Goal: Transaction & Acquisition: Purchase product/service

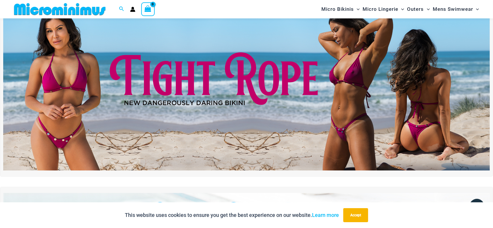
scroll to position [22, 0]
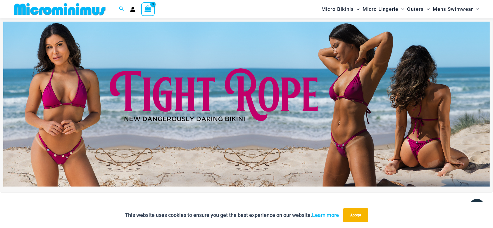
click at [317, 121] on img at bounding box center [246, 105] width 487 height 166
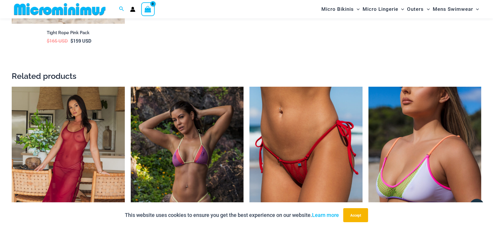
scroll to position [1100, 0]
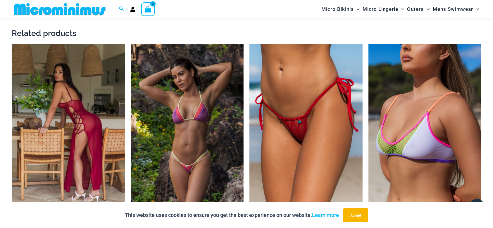
click at [112, 151] on img at bounding box center [68, 129] width 113 height 170
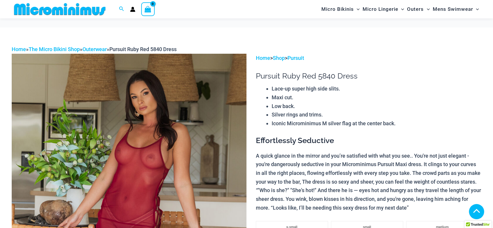
scroll to position [124, 0]
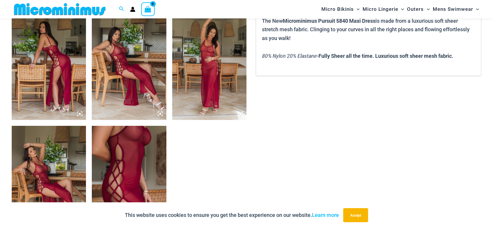
click at [160, 112] on icon at bounding box center [160, 113] width 5 height 5
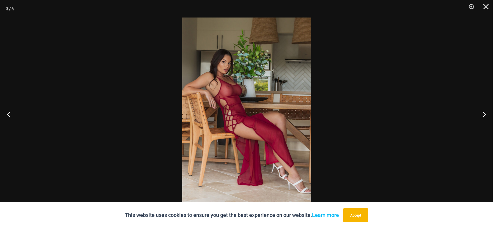
click at [282, 101] on img at bounding box center [246, 114] width 129 height 193
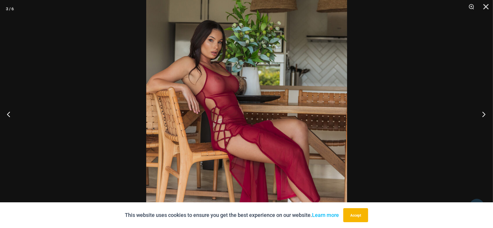
click at [484, 113] on button "Next" at bounding box center [482, 114] width 22 height 29
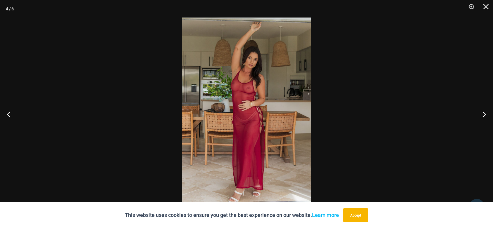
click at [257, 115] on img at bounding box center [246, 114] width 129 height 193
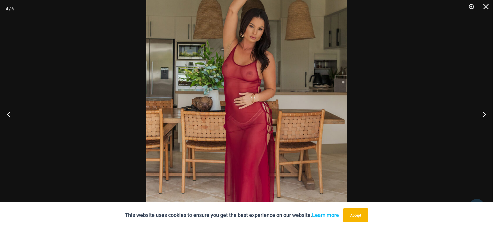
click at [471, 6] on button "Zoom" at bounding box center [469, 9] width 15 height 18
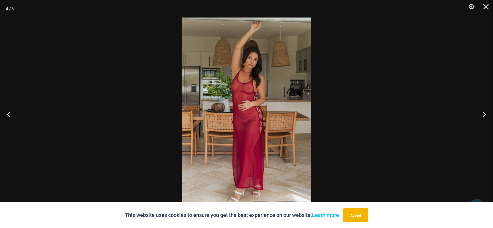
click at [471, 6] on button "Zoom" at bounding box center [469, 9] width 15 height 18
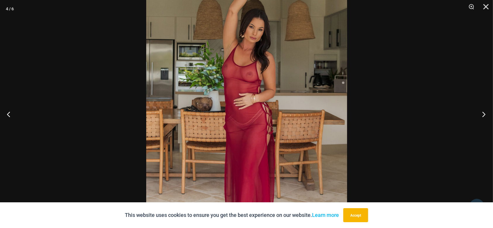
click at [484, 114] on button "Next" at bounding box center [482, 114] width 22 height 29
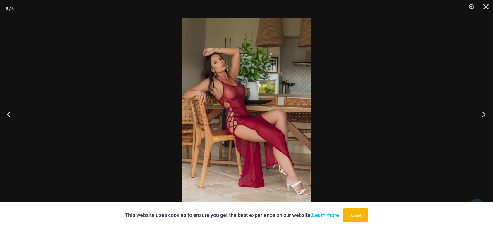
click at [484, 114] on button "Next" at bounding box center [482, 114] width 22 height 29
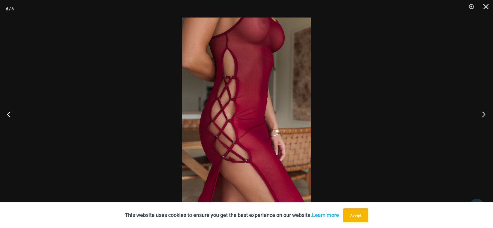
click at [484, 114] on button "Next" at bounding box center [482, 114] width 22 height 29
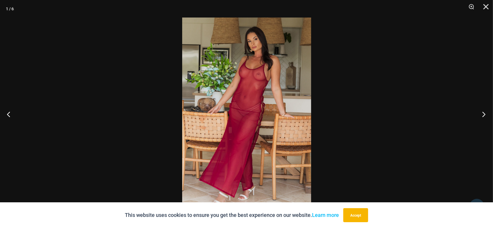
click at [484, 114] on button "Next" at bounding box center [482, 114] width 22 height 29
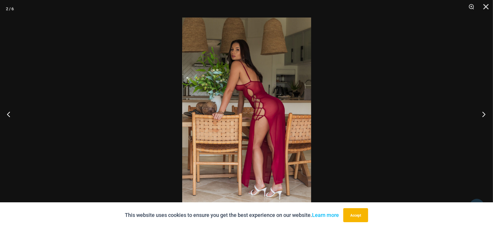
click at [484, 114] on button "Next" at bounding box center [482, 114] width 22 height 29
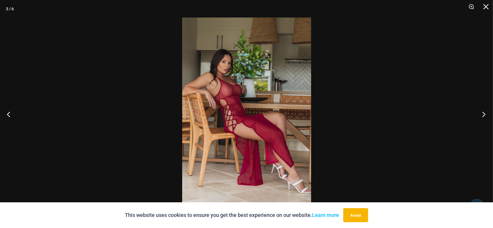
click at [484, 114] on button "Next" at bounding box center [482, 114] width 22 height 29
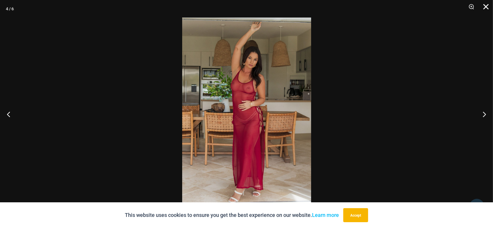
click at [487, 5] on button "Close" at bounding box center [484, 9] width 15 height 18
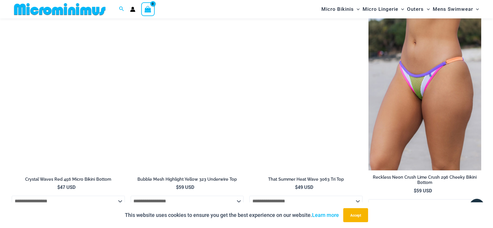
scroll to position [893, 0]
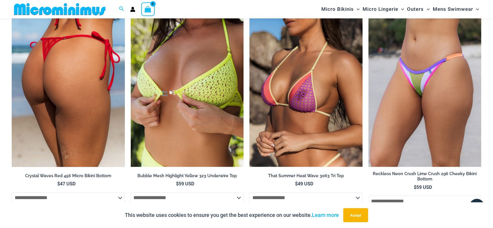
click at [78, 104] on img at bounding box center [68, 83] width 113 height 170
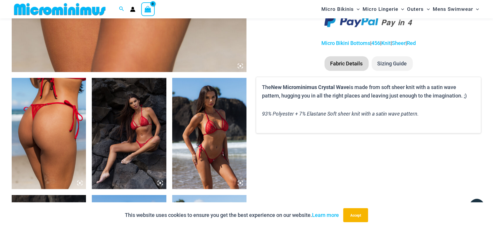
scroll to position [320, 0]
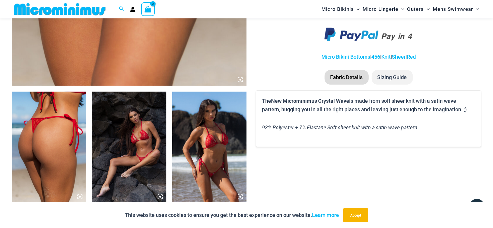
click at [239, 78] on icon at bounding box center [240, 79] width 5 height 5
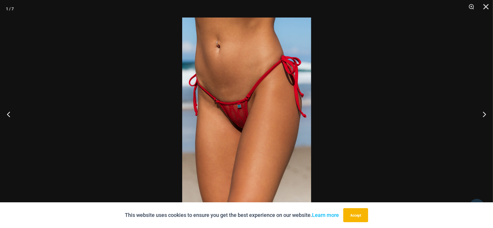
click at [266, 87] on img at bounding box center [246, 114] width 129 height 193
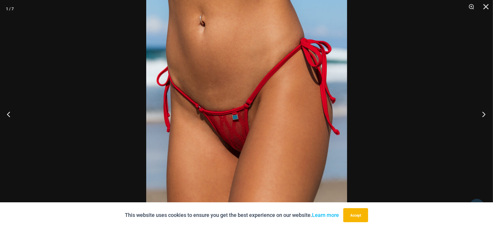
click at [483, 113] on button "Next" at bounding box center [482, 114] width 22 height 29
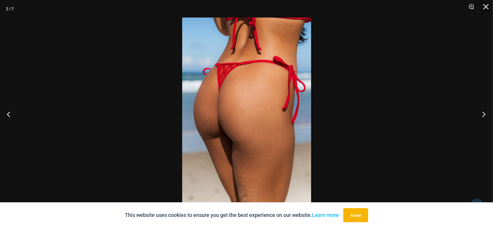
click at [483, 113] on button "Next" at bounding box center [482, 114] width 22 height 29
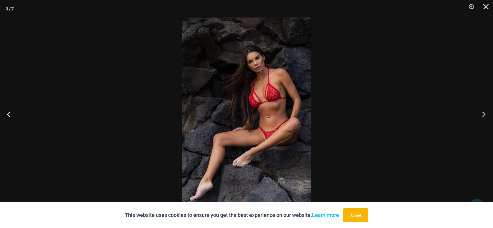
click at [483, 113] on button "Next" at bounding box center [482, 114] width 22 height 29
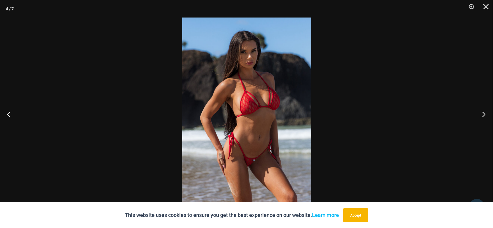
click at [483, 113] on button "Next" at bounding box center [482, 114] width 22 height 29
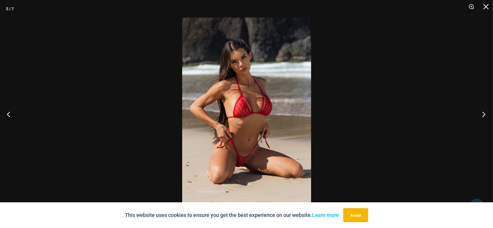
click at [483, 113] on button "Next" at bounding box center [482, 114] width 22 height 29
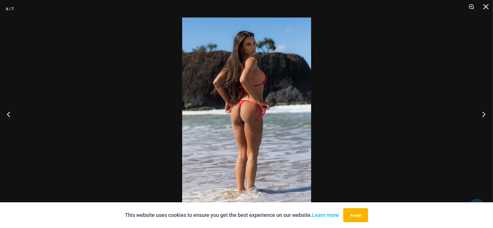
click at [483, 113] on button "Next" at bounding box center [482, 114] width 22 height 29
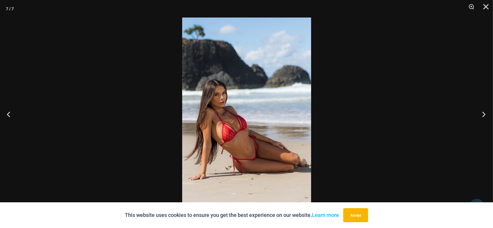
click at [483, 113] on button "Next" at bounding box center [482, 114] width 22 height 29
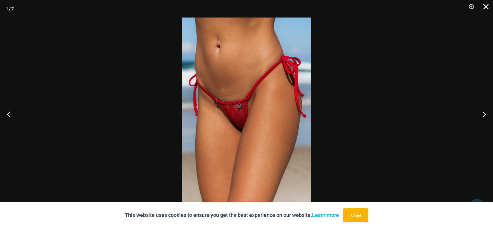
click at [485, 6] on button "Close" at bounding box center [484, 9] width 15 height 18
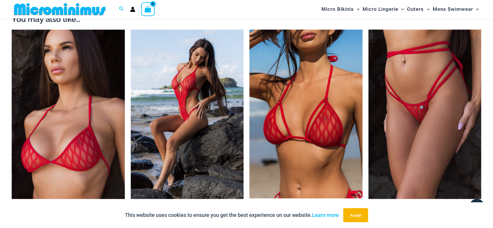
scroll to position [680, 0]
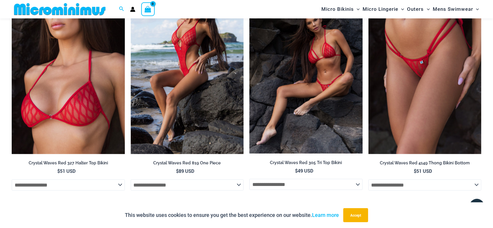
click at [318, 80] on img at bounding box center [305, 69] width 113 height 169
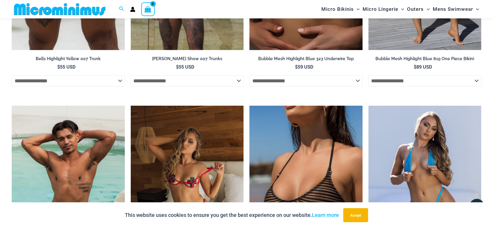
scroll to position [1344, 0]
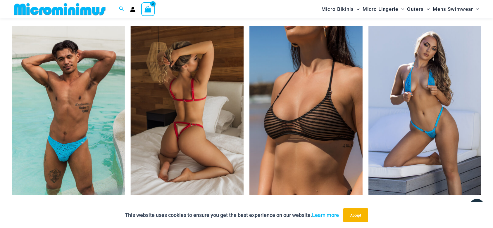
click at [180, 172] on img at bounding box center [187, 111] width 113 height 170
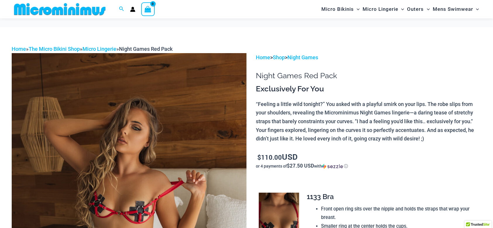
scroll to position [37, 0]
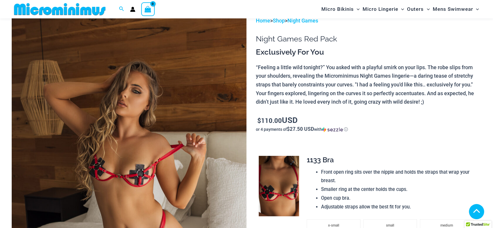
click at [278, 156] on img at bounding box center [279, 186] width 40 height 61
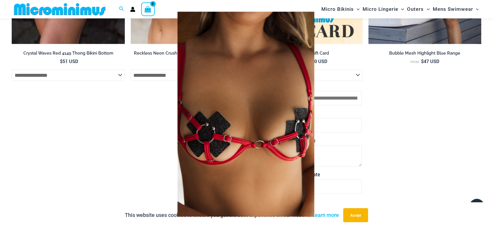
scroll to position [830, 0]
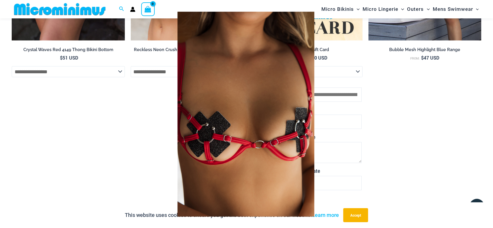
click at [366, 98] on div at bounding box center [246, 114] width 493 height 228
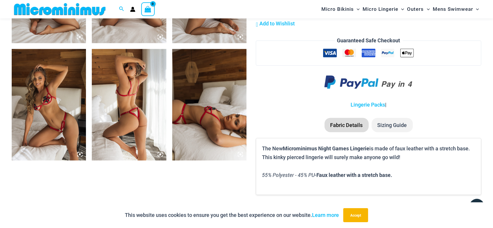
scroll to position [471, 0]
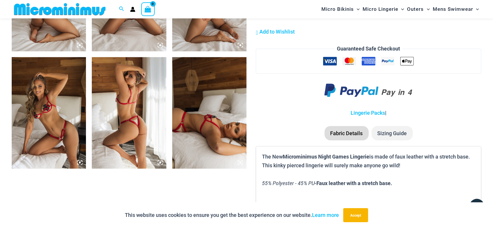
click at [242, 160] on icon at bounding box center [240, 162] width 5 height 5
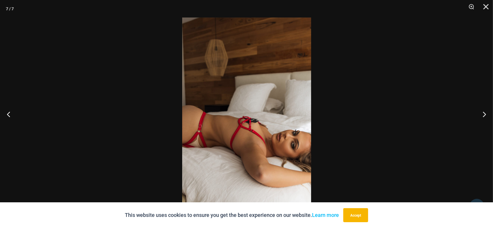
click at [286, 76] on img at bounding box center [246, 114] width 129 height 193
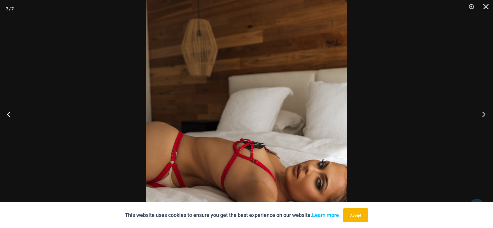
click at [484, 115] on button "Next" at bounding box center [482, 114] width 22 height 29
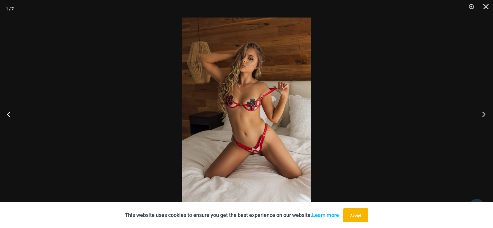
click at [484, 115] on button "Next" at bounding box center [482, 114] width 22 height 29
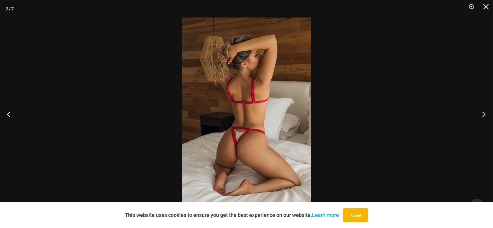
click at [484, 115] on button "Next" at bounding box center [482, 114] width 22 height 29
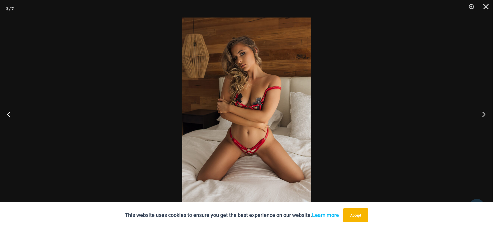
click at [484, 115] on button "Next" at bounding box center [482, 114] width 22 height 29
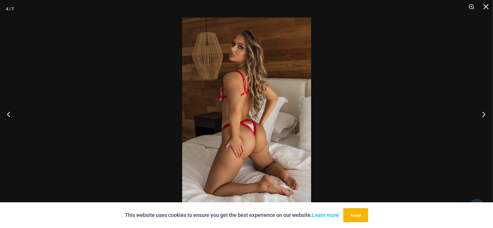
click at [484, 115] on button "Next" at bounding box center [482, 114] width 22 height 29
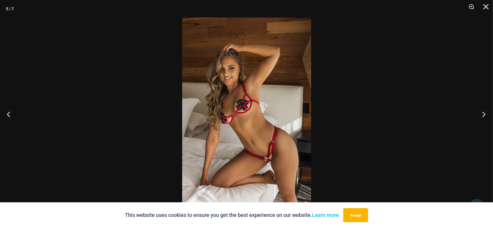
click at [484, 115] on button "Next" at bounding box center [482, 114] width 22 height 29
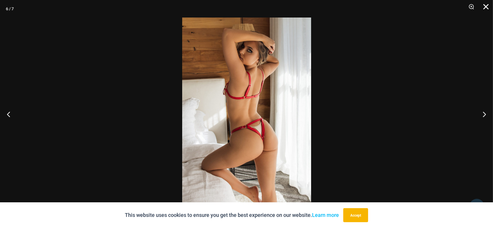
click at [487, 5] on button "Close" at bounding box center [484, 9] width 15 height 18
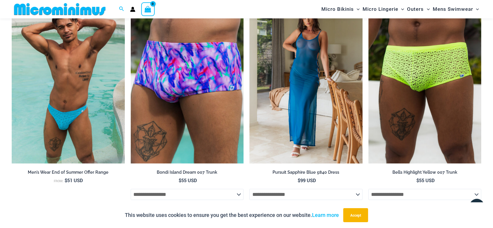
scroll to position [1704, 0]
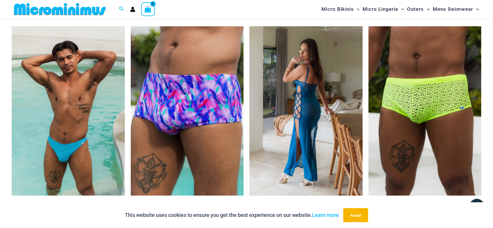
click at [279, 155] on img at bounding box center [305, 111] width 113 height 170
click at [280, 154] on img at bounding box center [305, 111] width 113 height 170
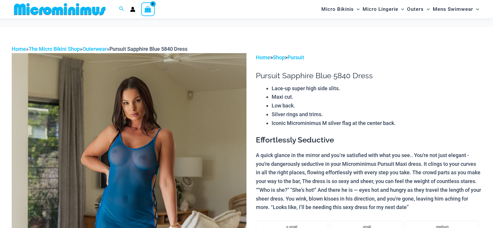
scroll to position [428, 0]
